Goal: Transaction & Acquisition: Download file/media

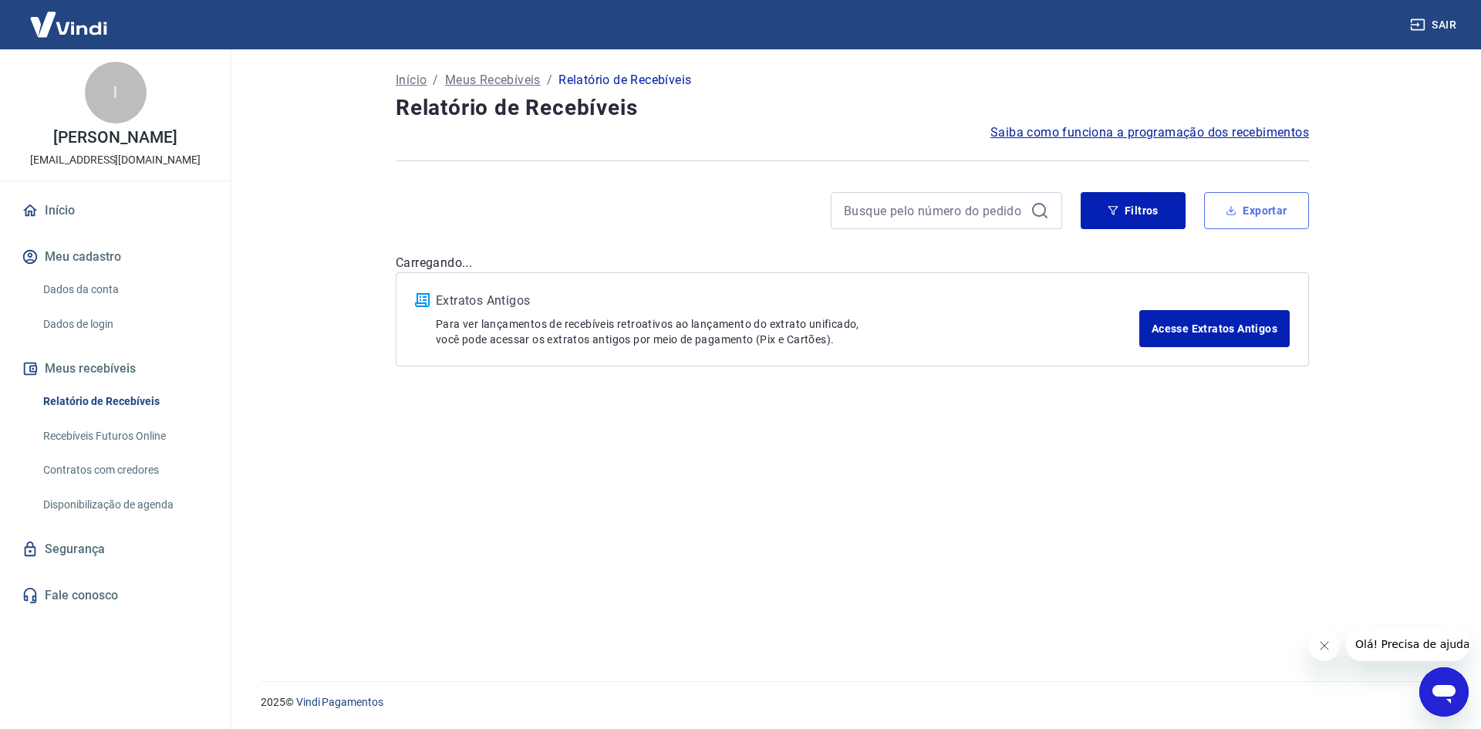
click at [1285, 205] on button "Exportar" at bounding box center [1256, 210] width 105 height 37
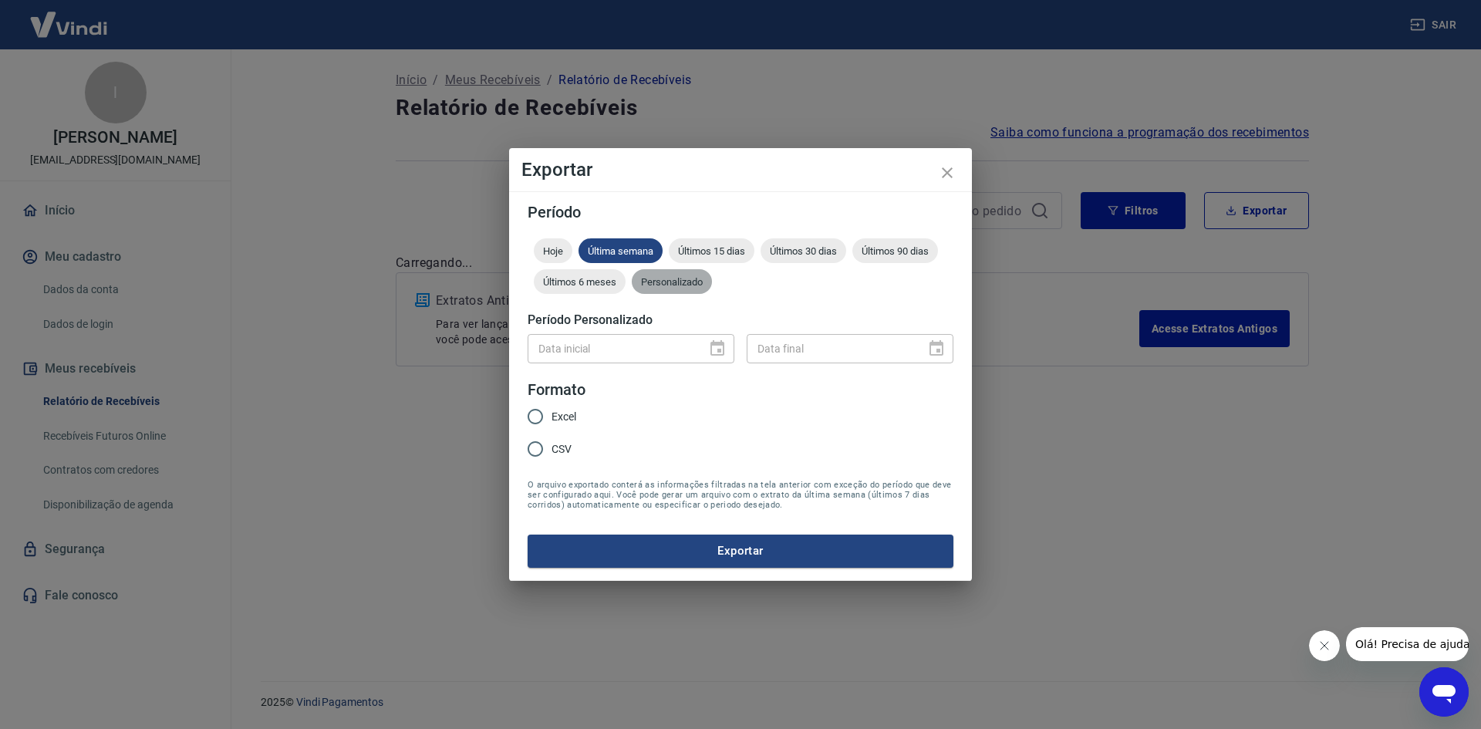
click at [670, 283] on span "Personalizado" at bounding box center [672, 282] width 80 height 12
drag, startPoint x: 719, startPoint y: 350, endPoint x: 702, endPoint y: 349, distance: 17.8
click at [719, 349] on icon "Choose date" at bounding box center [717, 347] width 14 height 15
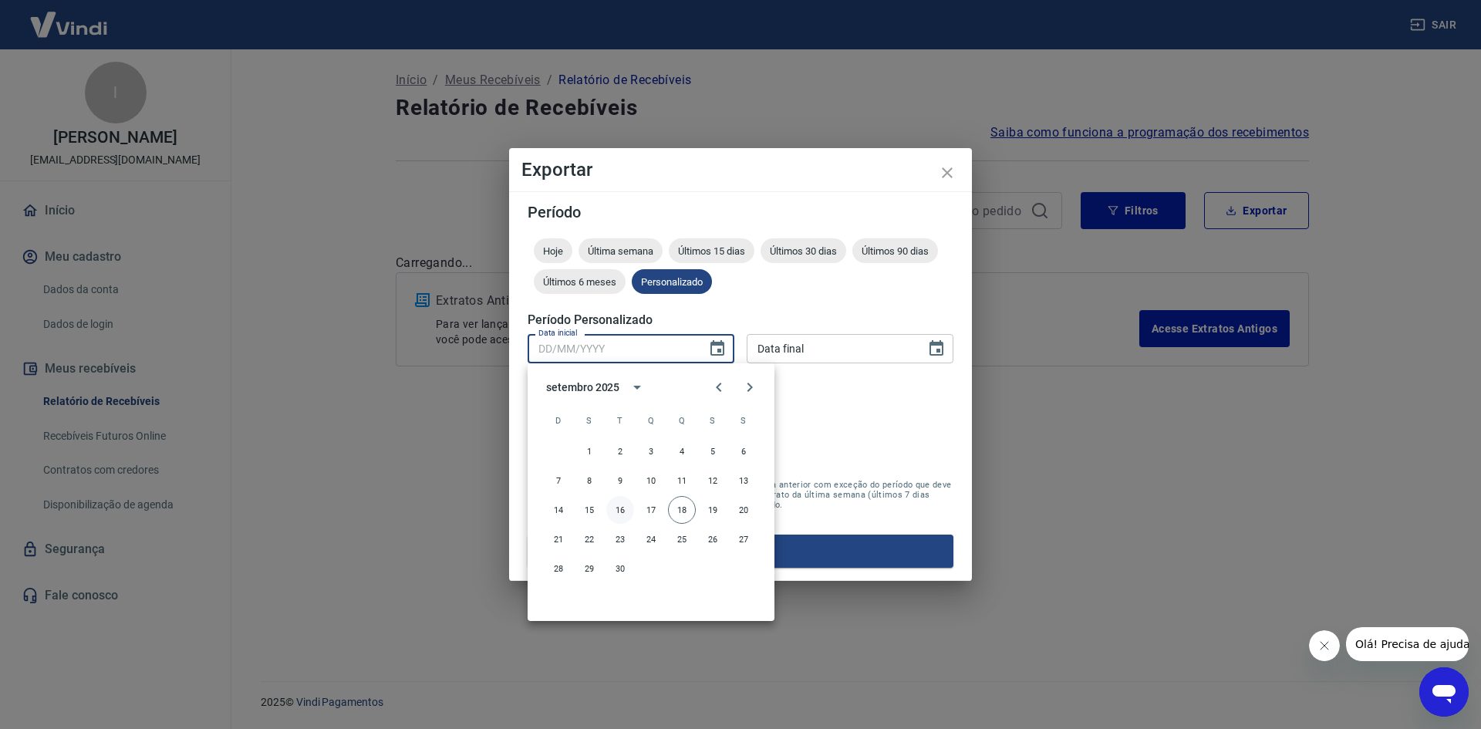
click at [617, 514] on button "16" at bounding box center [620, 510] width 28 height 28
type input "[DATE]"
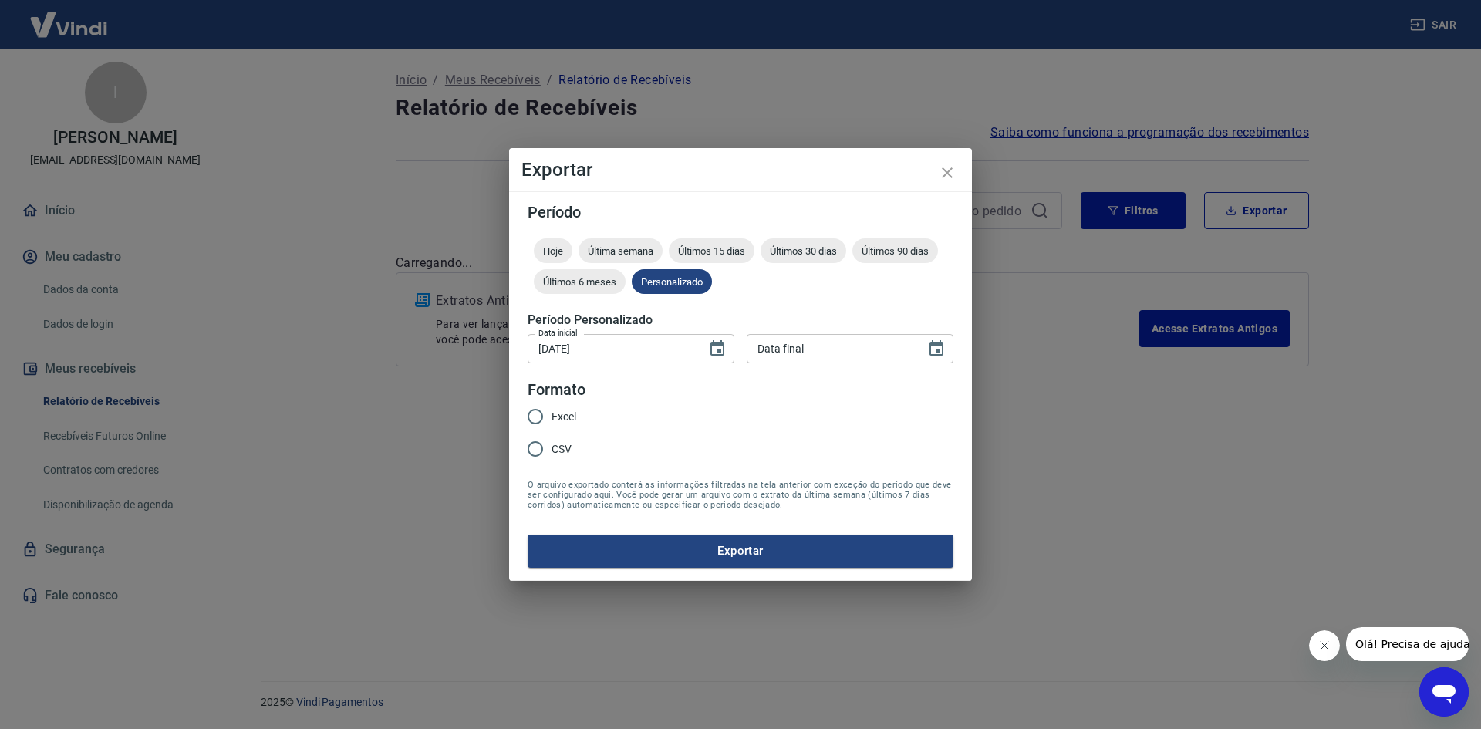
drag, startPoint x: 826, startPoint y: 373, endPoint x: 831, endPoint y: 366, distance: 9.4
click at [827, 372] on form "Período Hoje Última semana Últimos 15 dias Últimos 30 dias Últimos 90 dias Últi…" at bounding box center [740, 385] width 426 height 362
type input "DD/MM/YYYY"
click at [838, 351] on input "DD/MM/YYYY" at bounding box center [830, 348] width 168 height 29
click at [925, 351] on button "Choose date" at bounding box center [936, 348] width 31 height 31
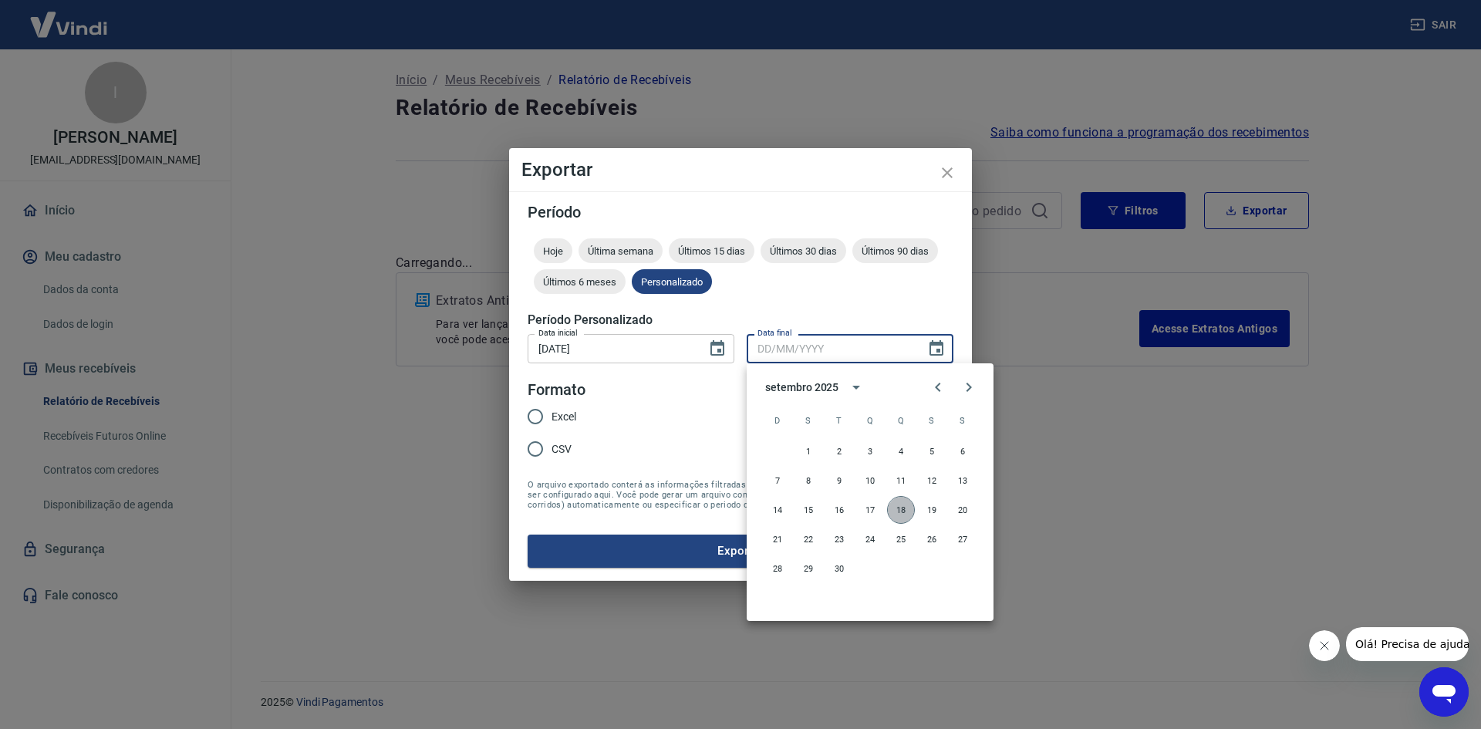
click at [898, 509] on button "18" at bounding box center [901, 510] width 28 height 28
type input "[DATE]"
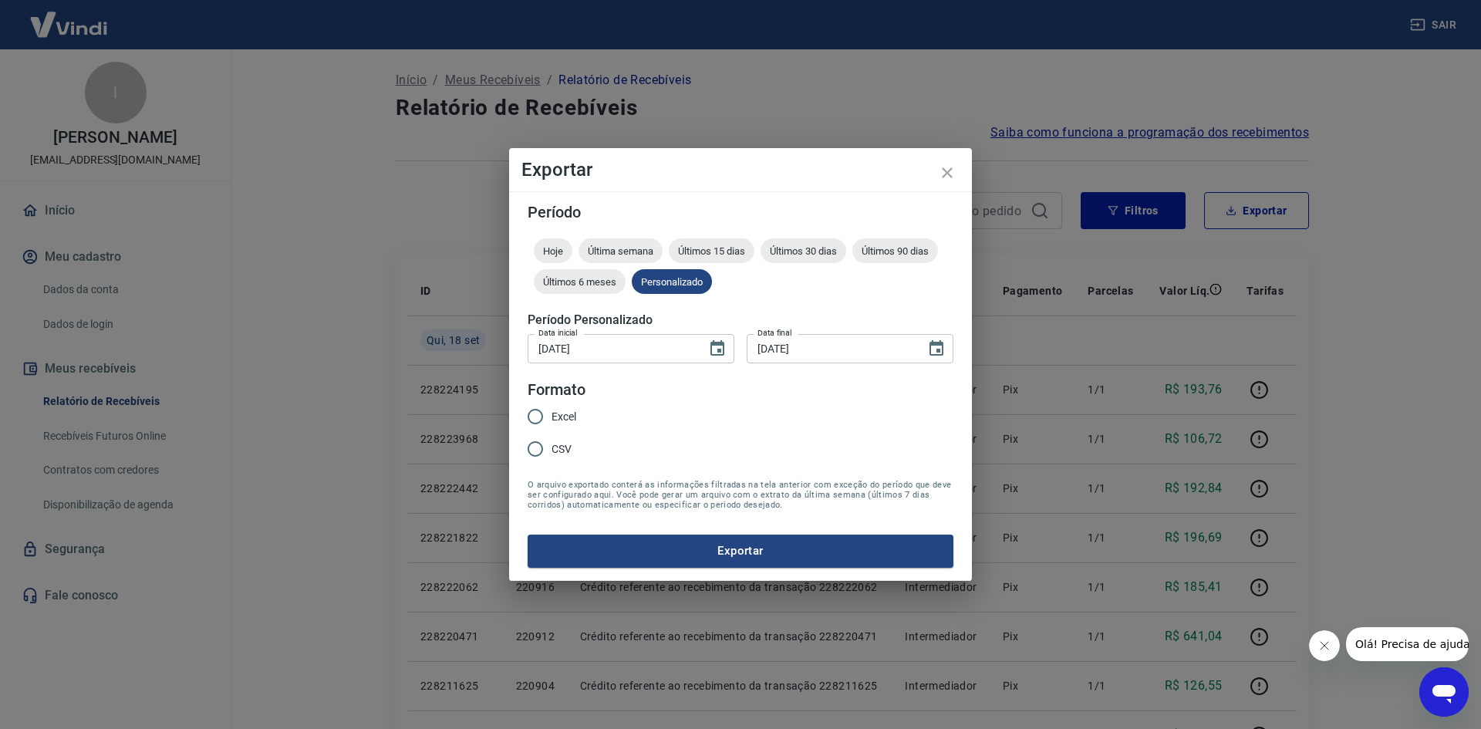
click at [567, 416] on span "Excel" at bounding box center [563, 417] width 25 height 16
click at [551, 416] on input "Excel" at bounding box center [535, 416] width 32 height 32
radio input "true"
click at [676, 543] on button "Exportar" at bounding box center [740, 550] width 426 height 32
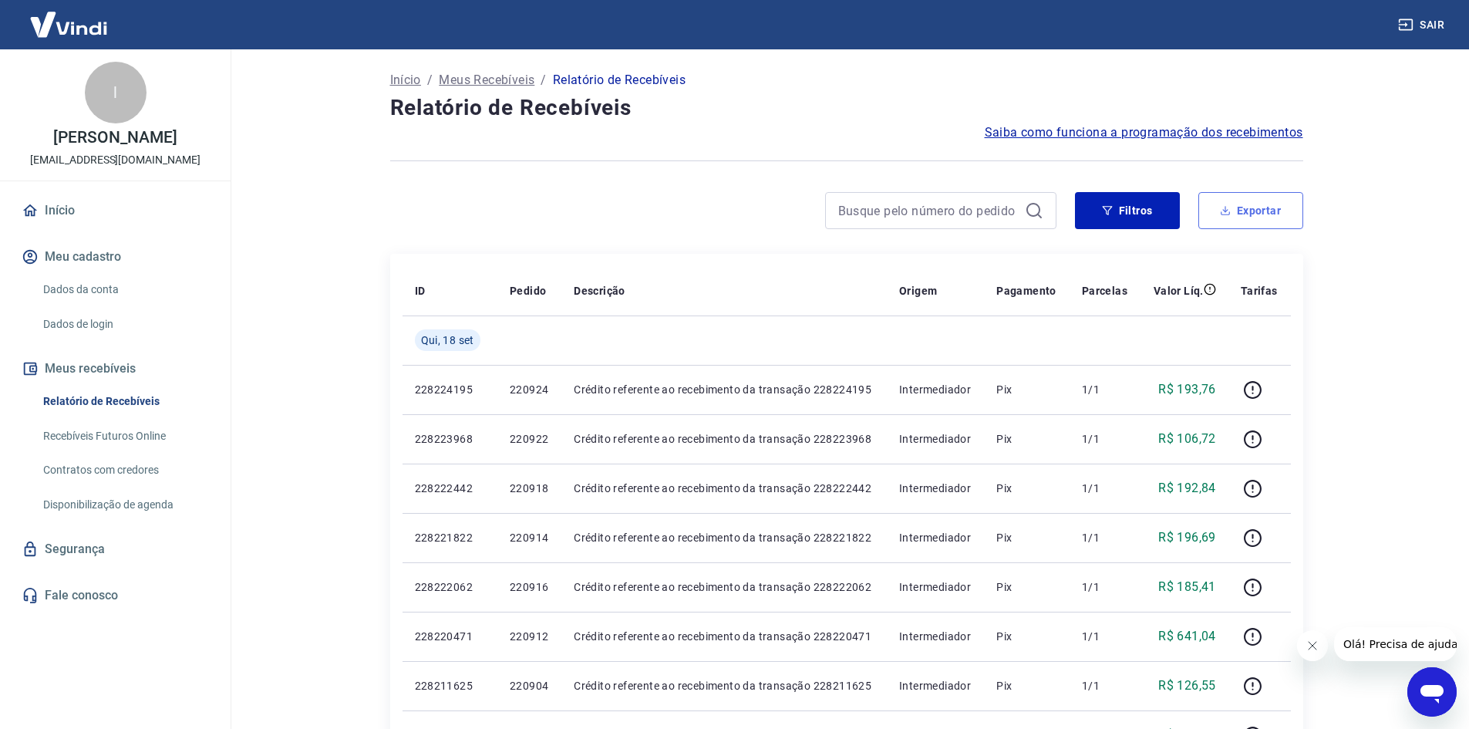
click at [1256, 217] on button "Exportar" at bounding box center [1250, 210] width 105 height 37
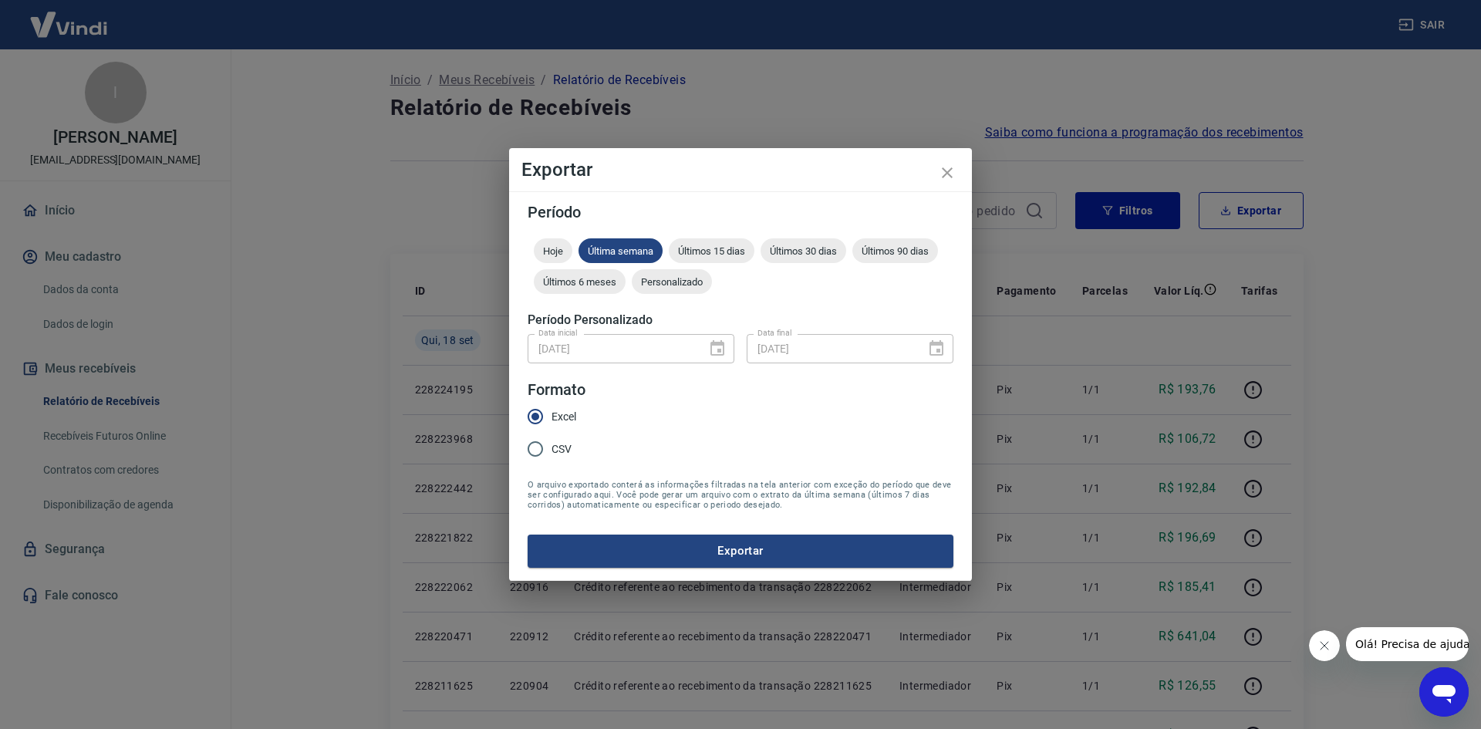
drag, startPoint x: 1323, startPoint y: 360, endPoint x: 900, endPoint y: 188, distance: 456.2
click at [1285, 353] on div "Exportar Período Hoje Última semana Últimos 15 dias Últimos 30 dias Últimos 90 …" at bounding box center [740, 364] width 1481 height 729
